Goal: Download file/media

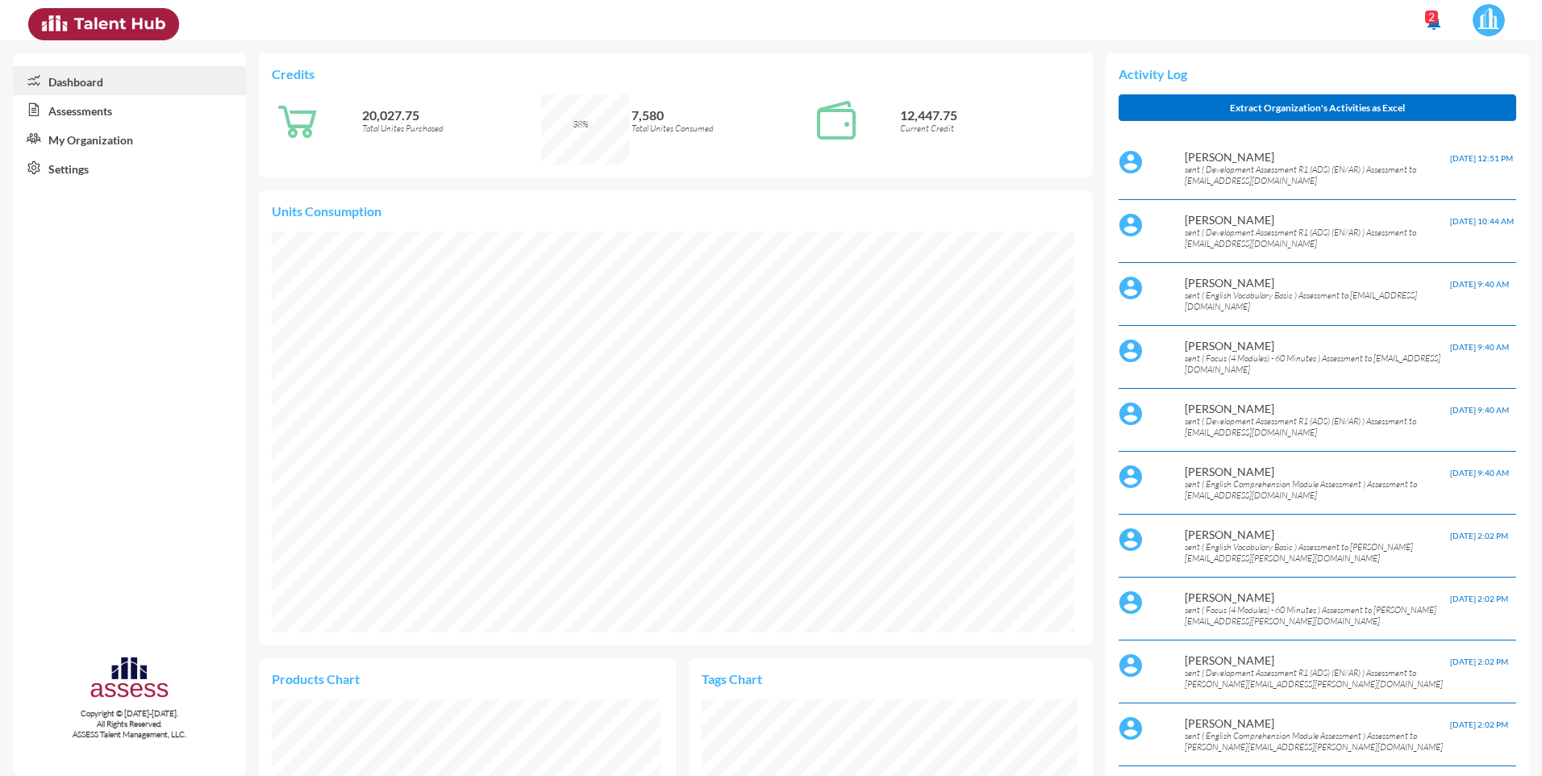
scroll to position [184, 388]
click at [90, 108] on link "Assessments" at bounding box center [129, 109] width 233 height 29
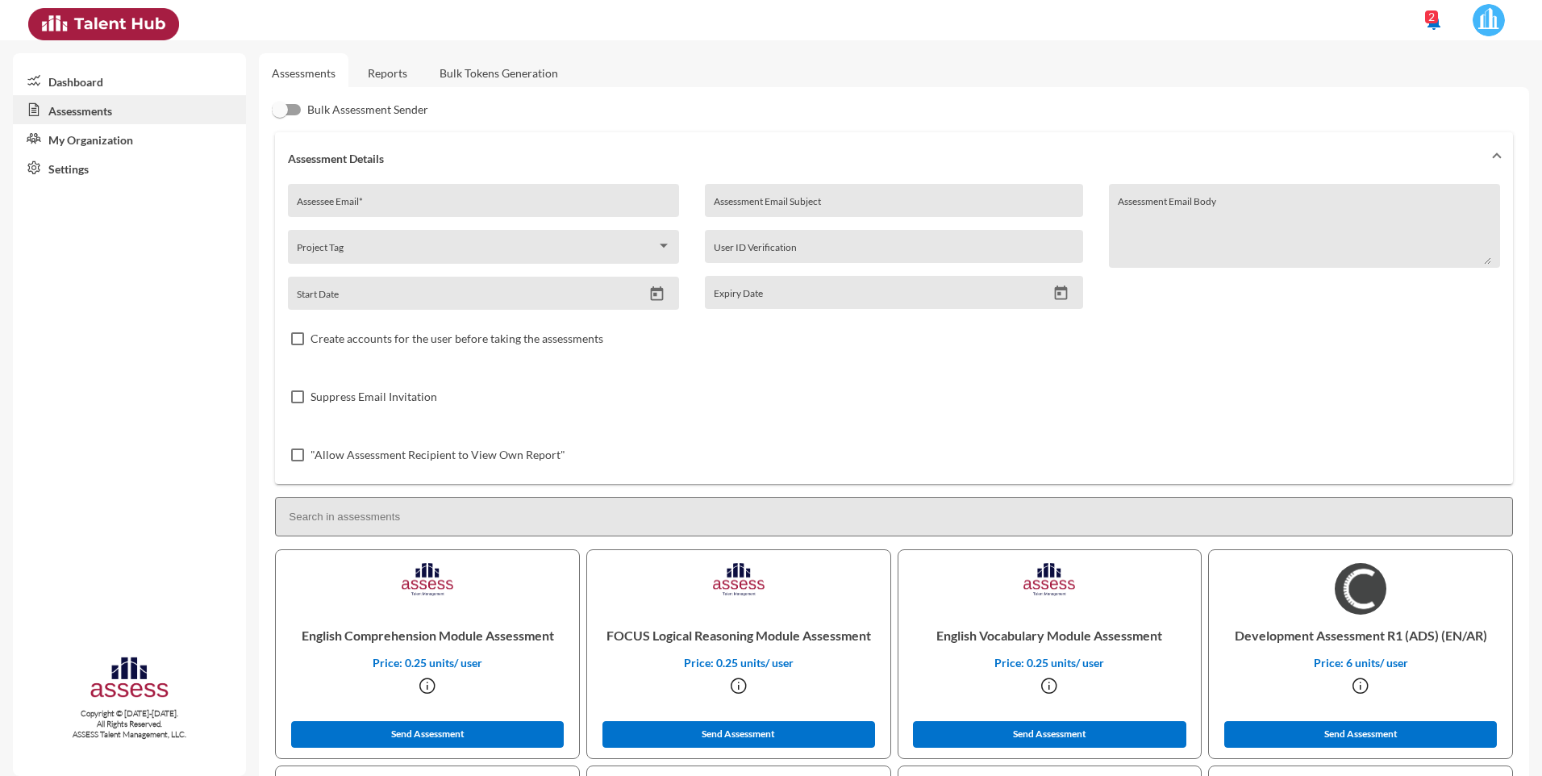
click at [402, 200] on input "Assessee Email *" at bounding box center [484, 206] width 374 height 13
type input "[DEMOGRAPHIC_DATA]"
click at [380, 65] on link "Reports" at bounding box center [387, 73] width 65 height 40
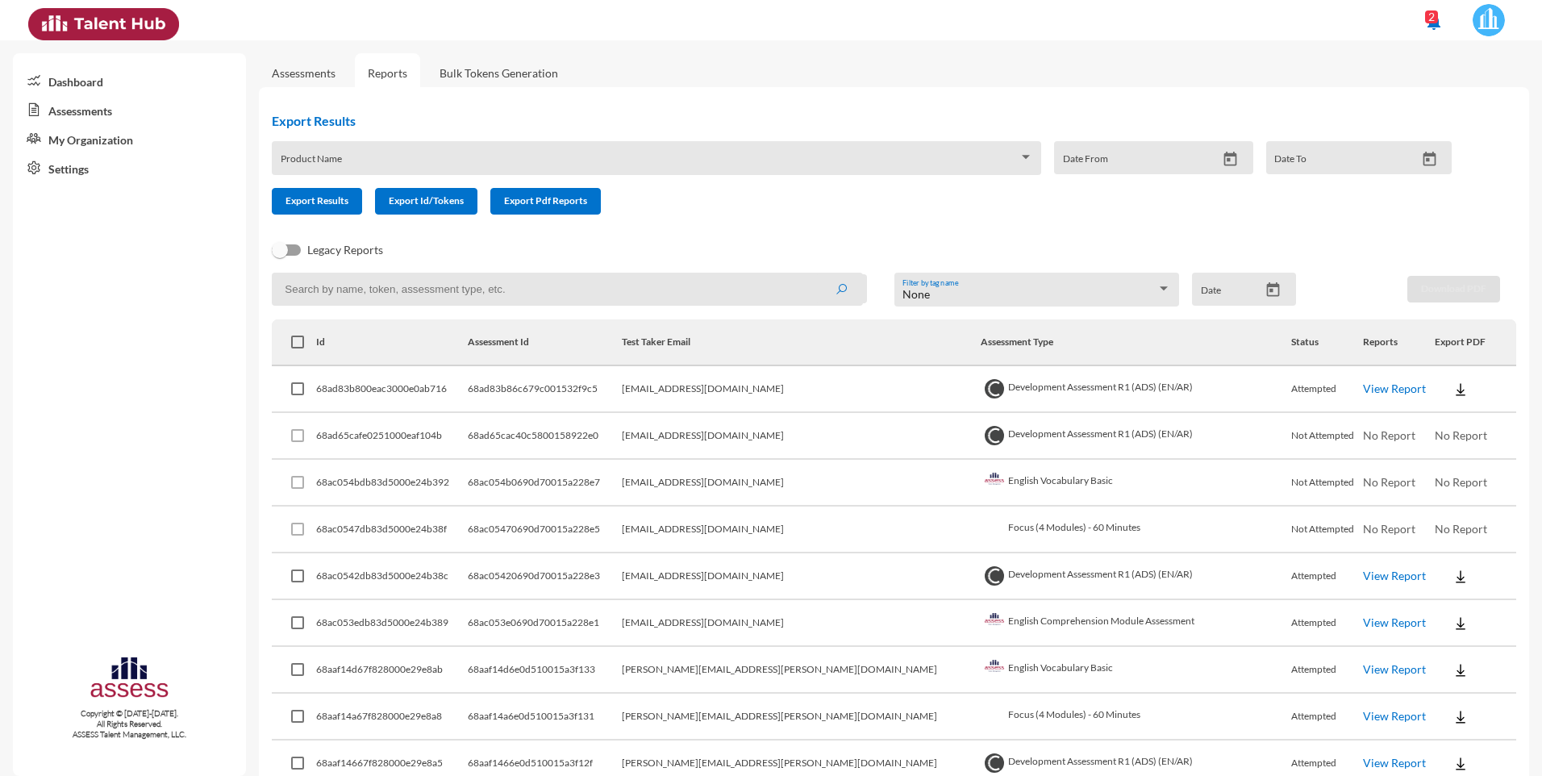
click at [389, 289] on input at bounding box center [567, 289] width 591 height 33
click at [815, 274] on button "submit" at bounding box center [841, 288] width 52 height 29
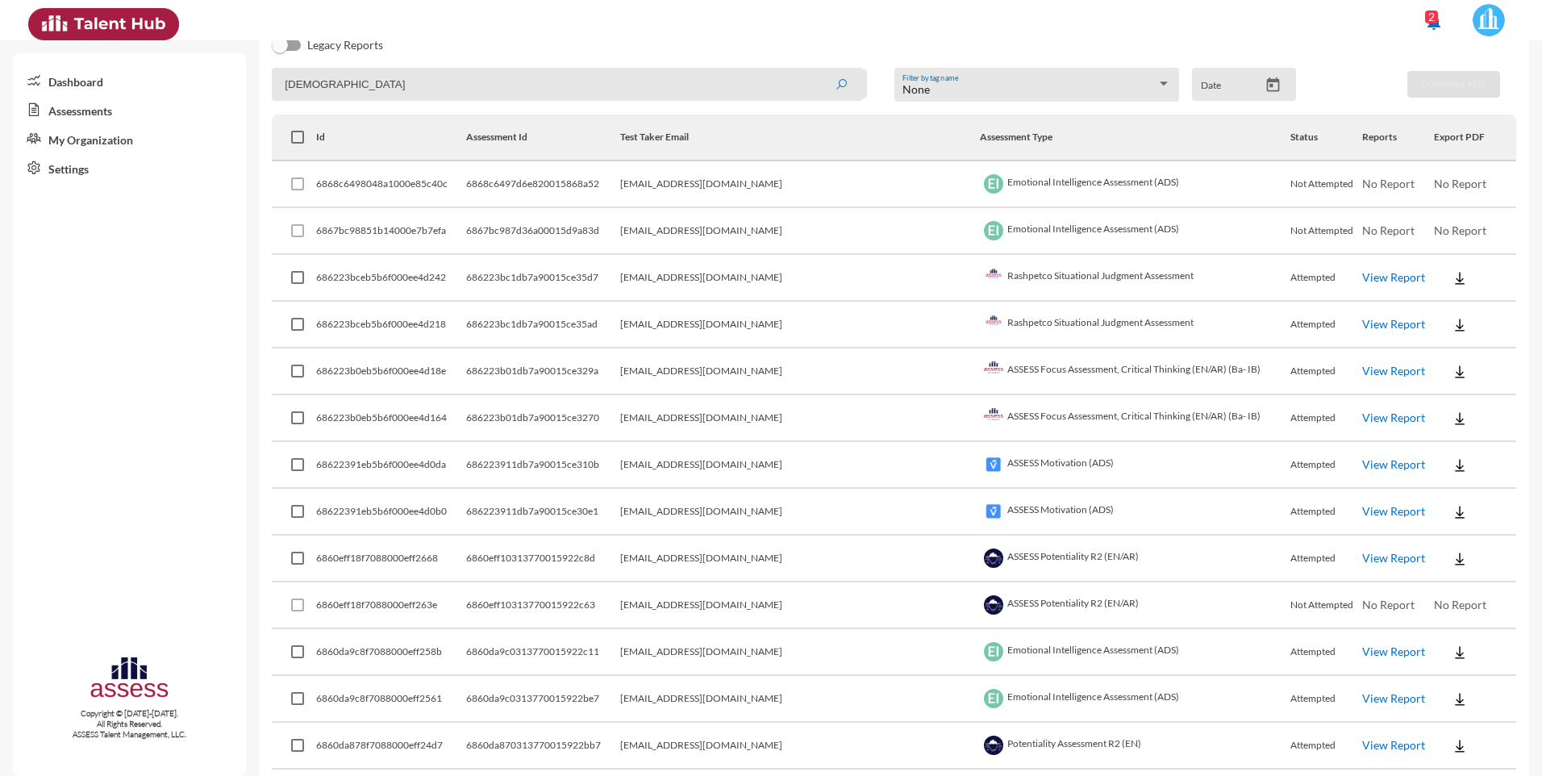
scroll to position [242, 0]
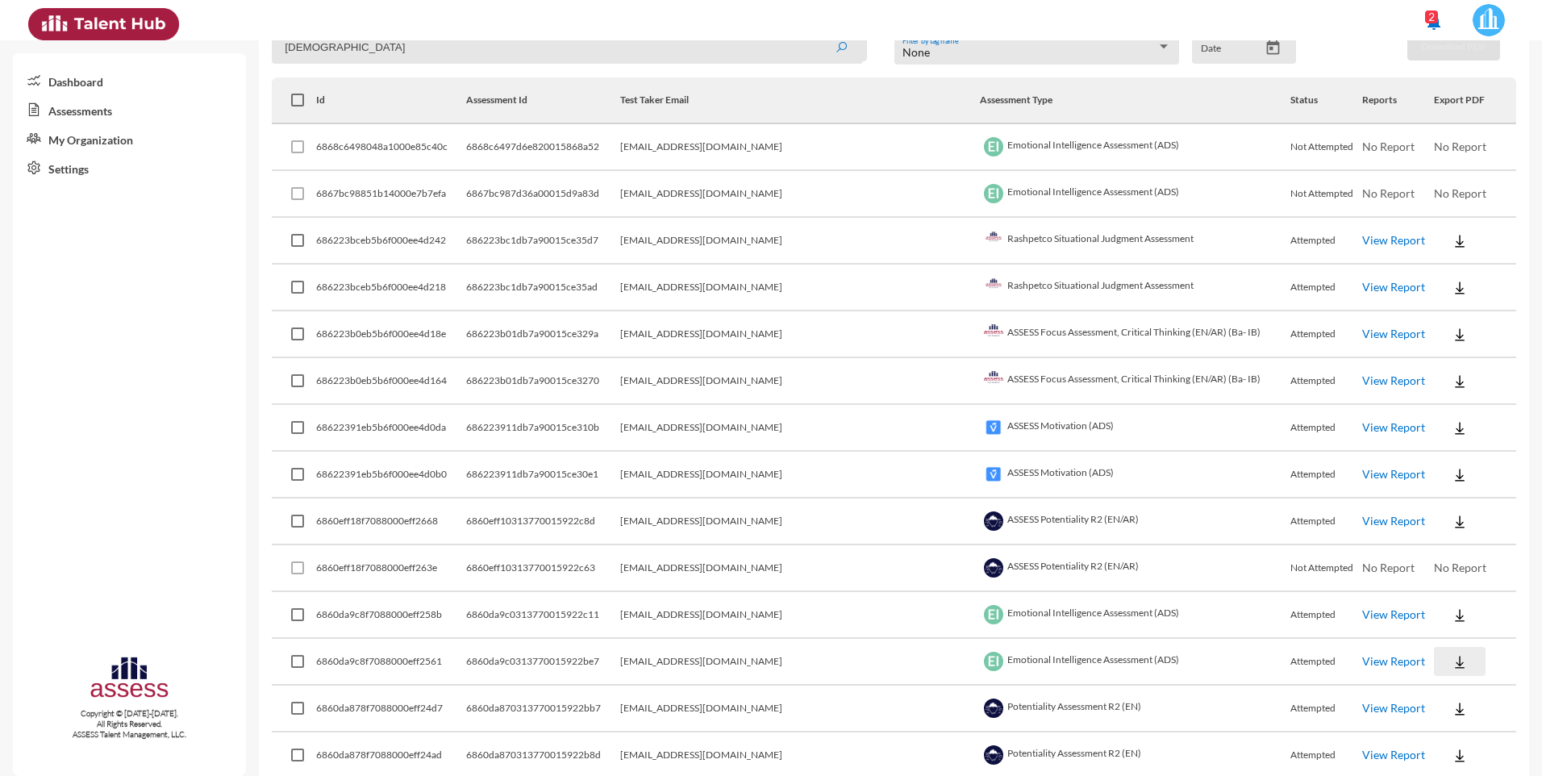
click at [1452, 660] on img at bounding box center [1460, 662] width 16 height 16
click at [1431, 726] on button "AR" at bounding box center [1451, 722] width 90 height 31
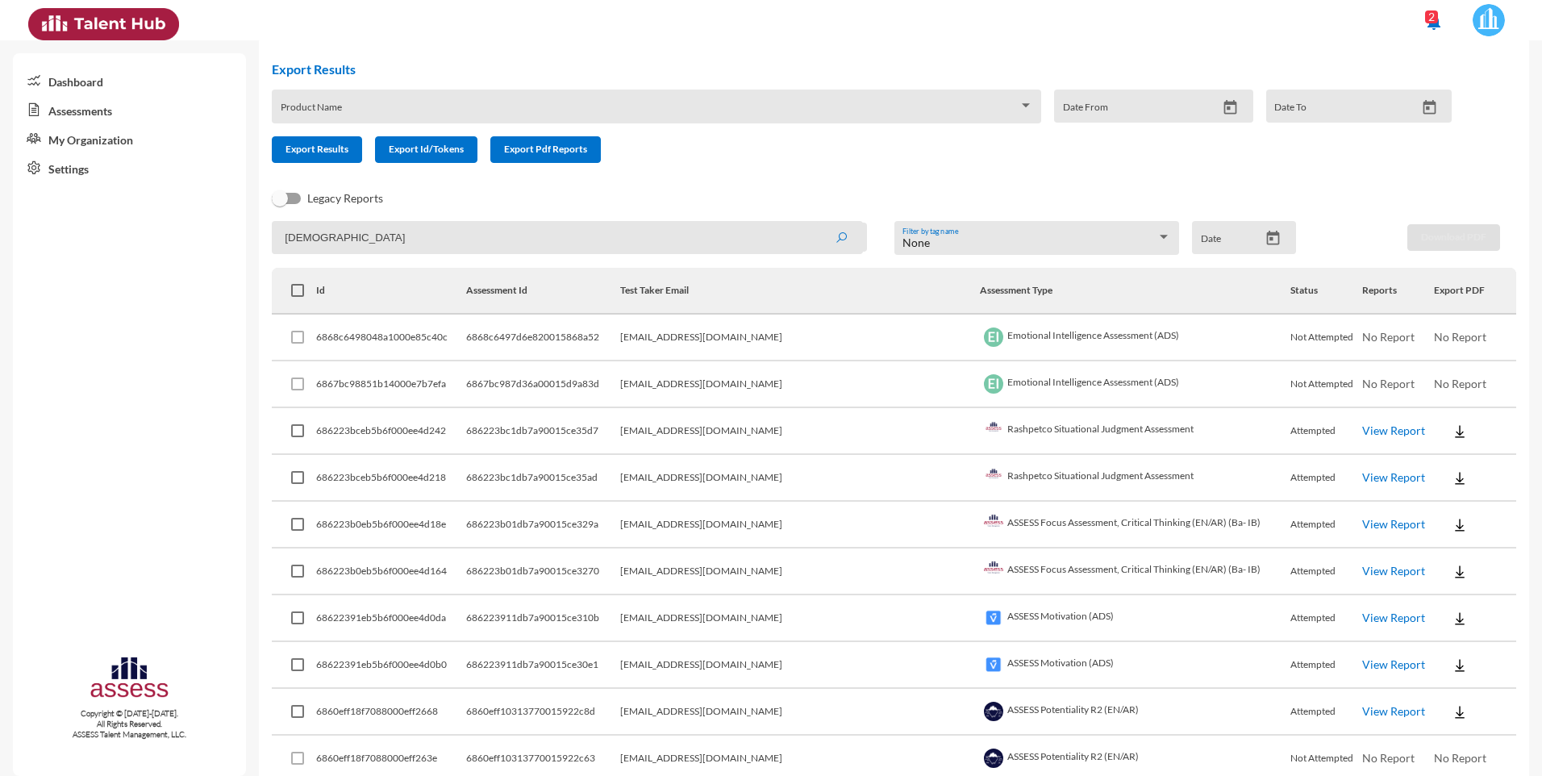
scroll to position [0, 0]
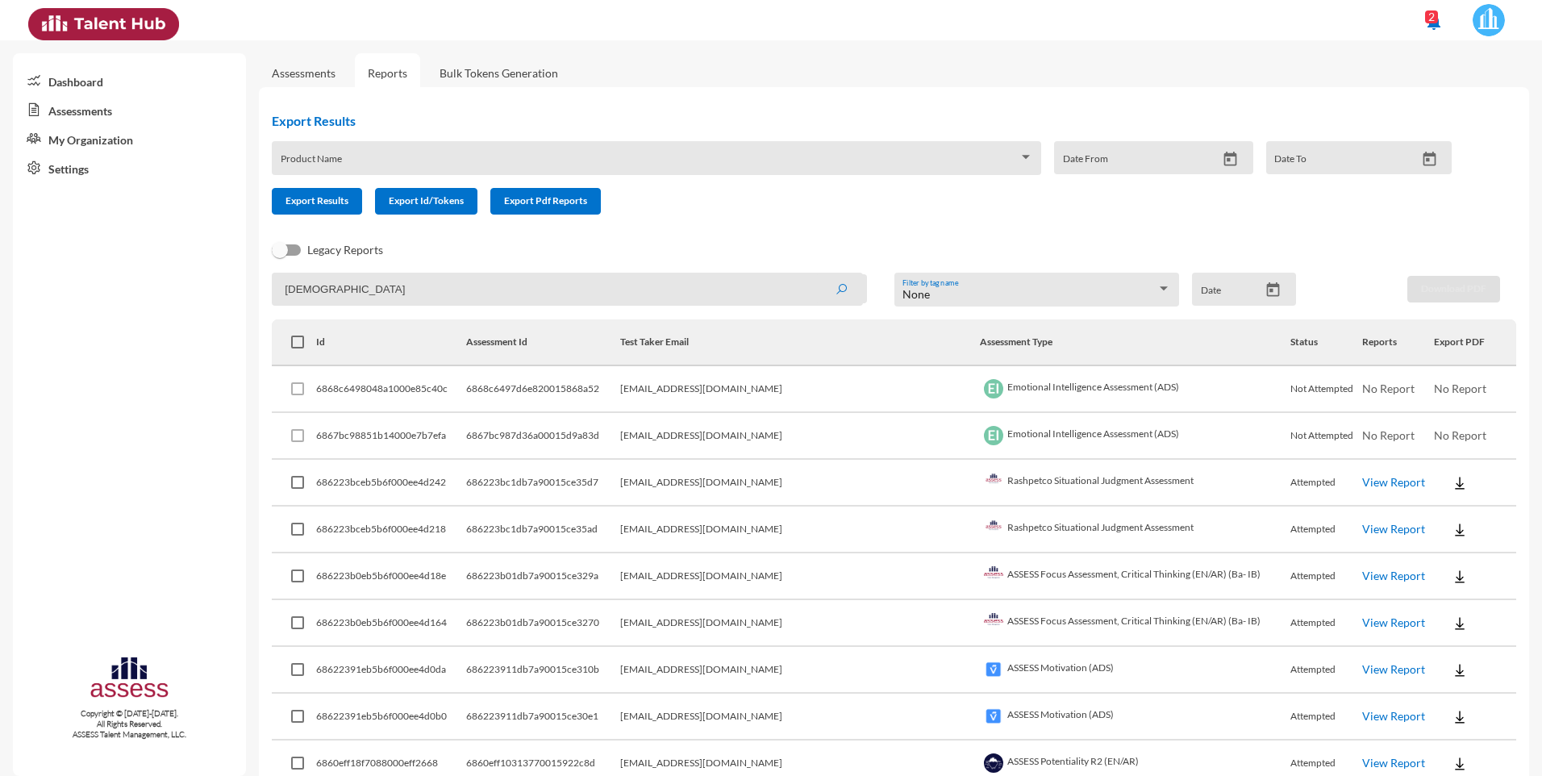
drag, startPoint x: 370, startPoint y: 302, endPoint x: 219, endPoint y: 303, distance: 151.7
click at [222, 291] on mat-sidenav-container "Dashboard Assessments My Organization Settings Copyright © [DATE]-[DATE]. All R…" at bounding box center [771, 408] width 1542 height 736
type input "wael"
click at [815, 274] on button "submit" at bounding box center [841, 288] width 52 height 29
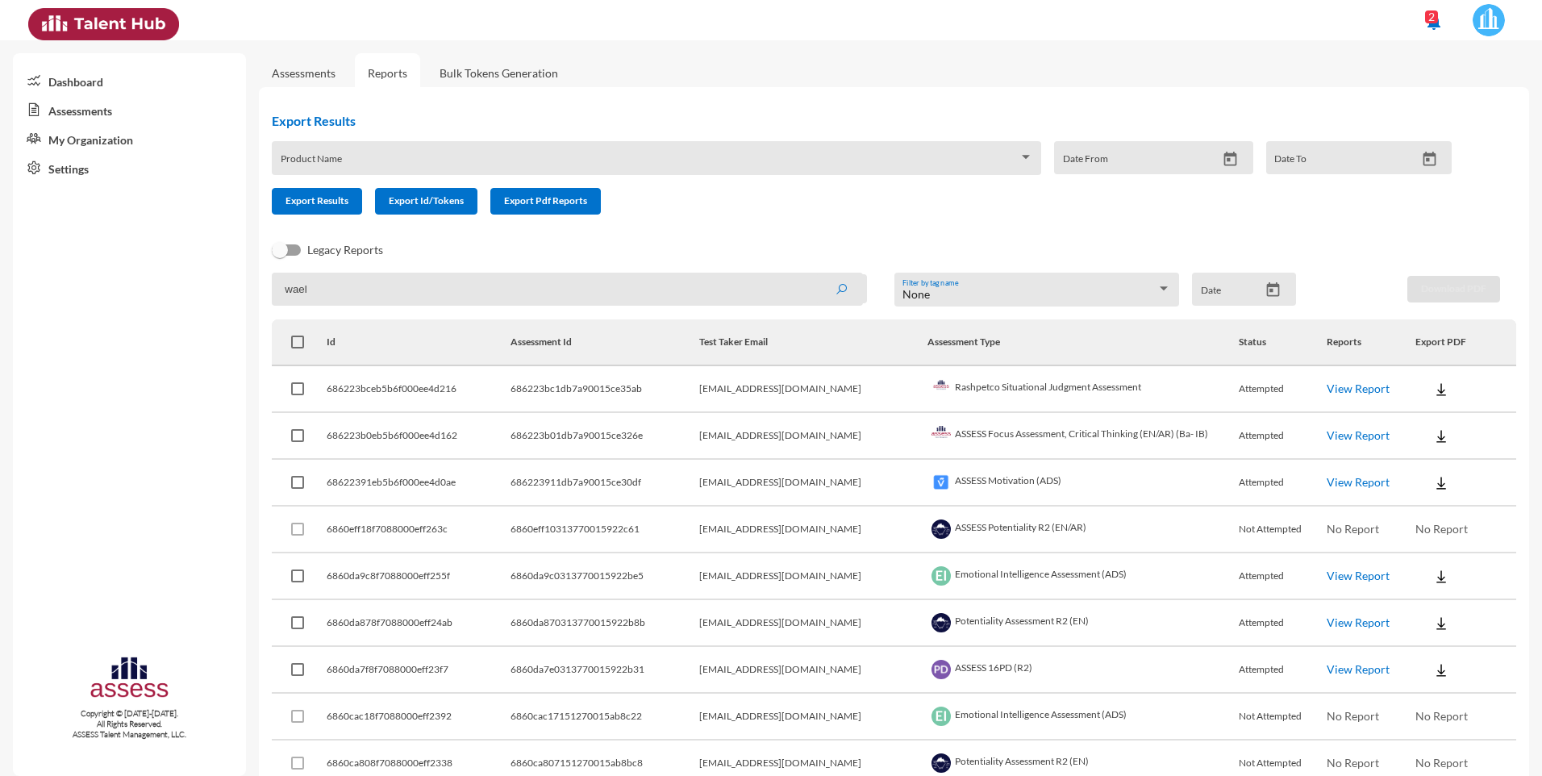
click at [1359, 575] on link "View Report" at bounding box center [1358, 576] width 63 height 14
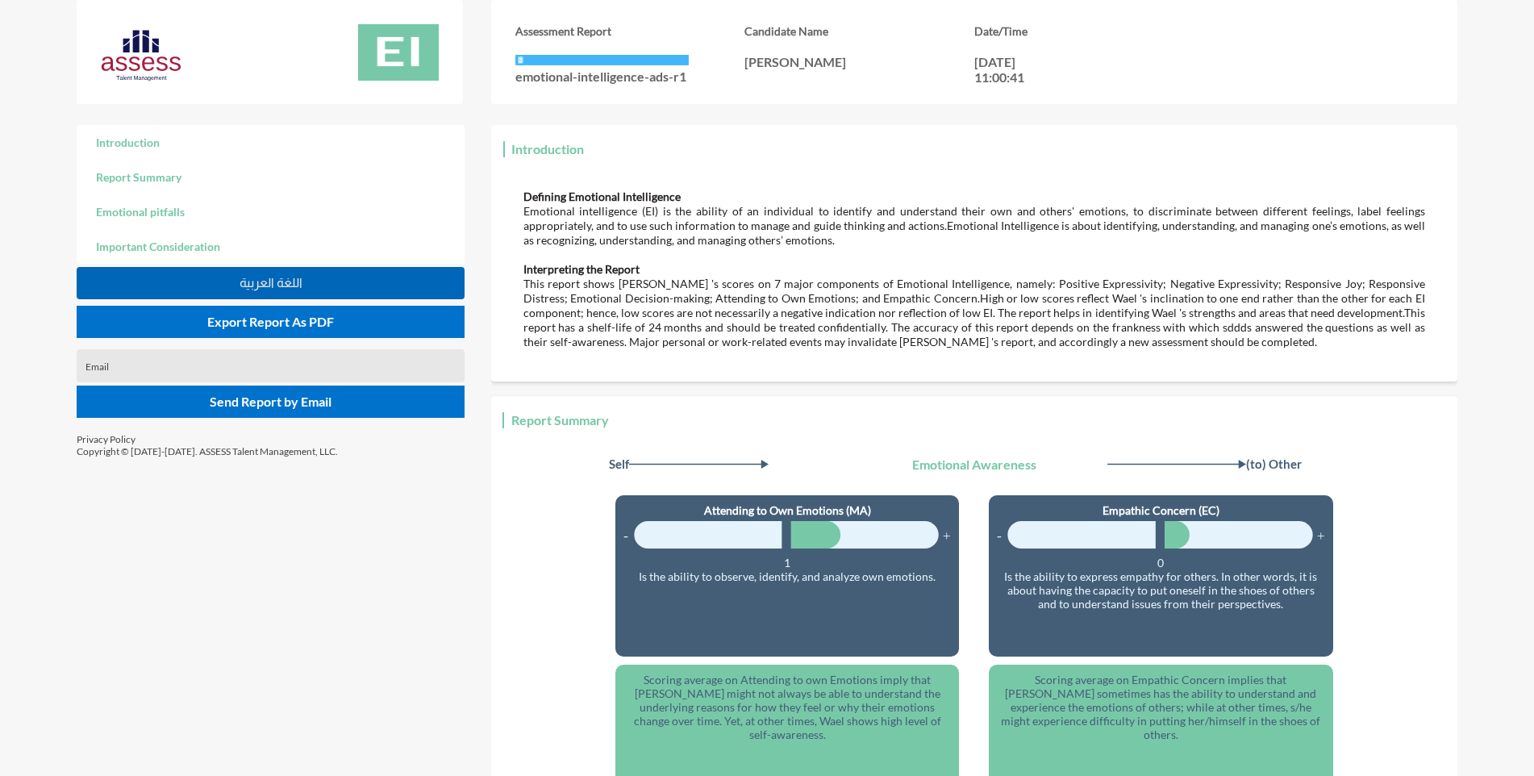
click at [316, 278] on button "اللغة العربية" at bounding box center [271, 283] width 388 height 32
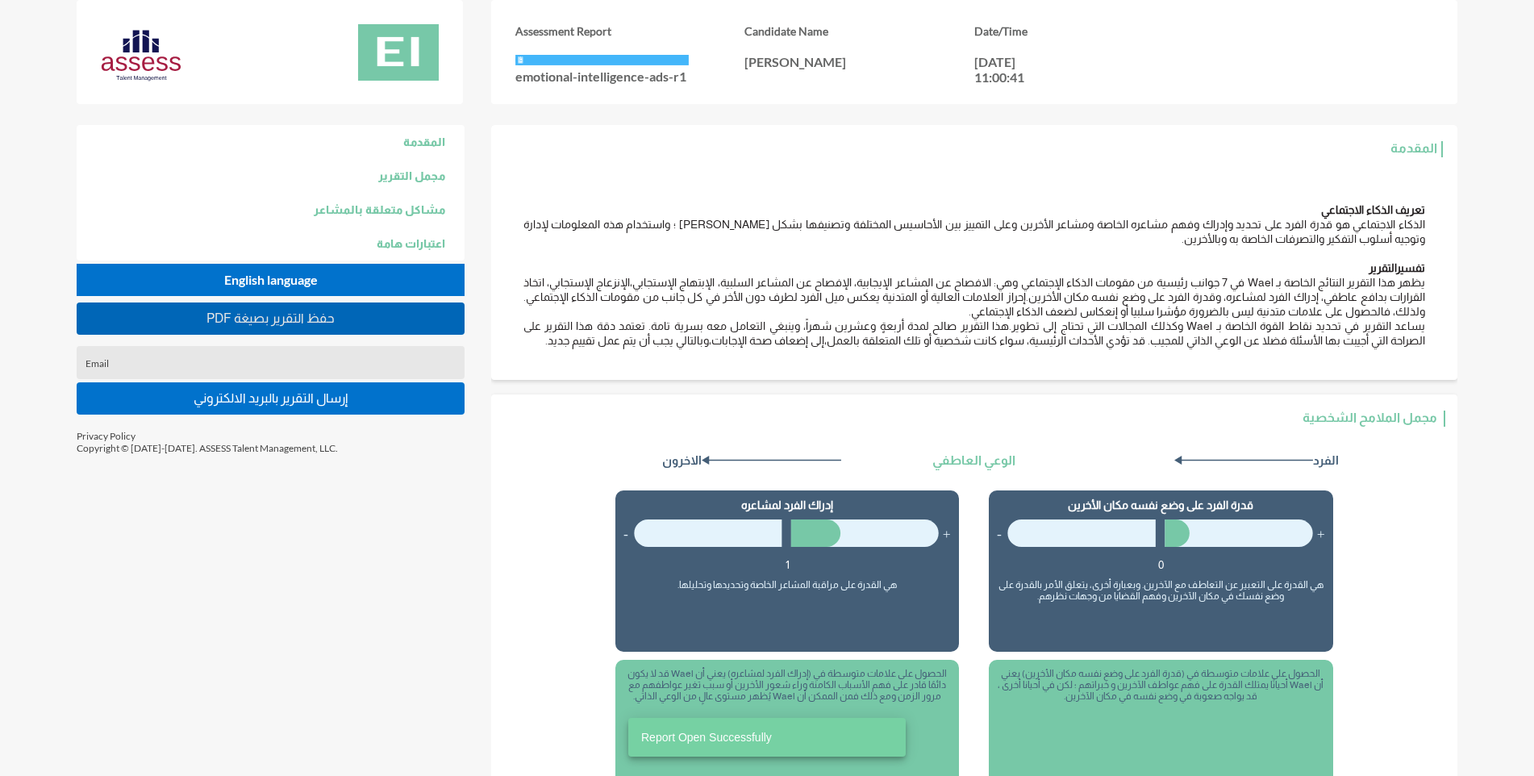
click at [320, 317] on span "PDF حفظ التقرير بصيغة" at bounding box center [270, 318] width 128 height 14
